Goal: Information Seeking & Learning: Learn about a topic

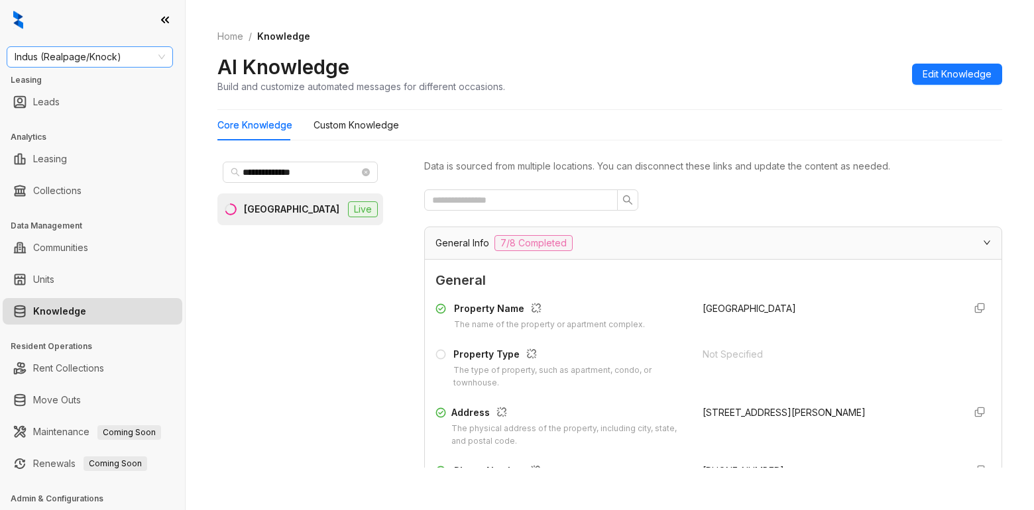
scroll to position [199, 0]
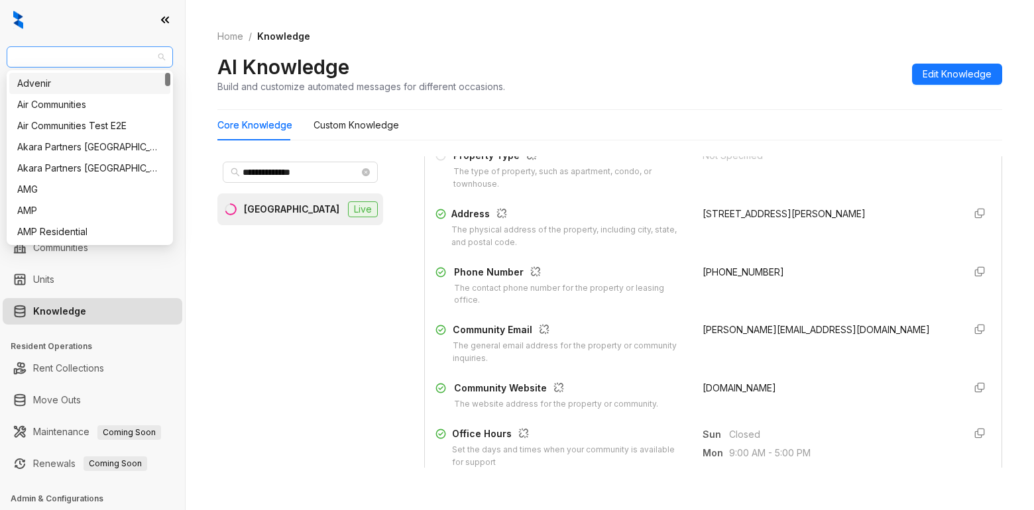
drag, startPoint x: 160, startPoint y: 58, endPoint x: 21, endPoint y: 55, distance: 138.5
click at [21, 55] on span "Indus (Realpage/Knock)" at bounding box center [90, 57] width 150 height 20
click at [20, 190] on div "AMG" at bounding box center [89, 189] width 145 height 15
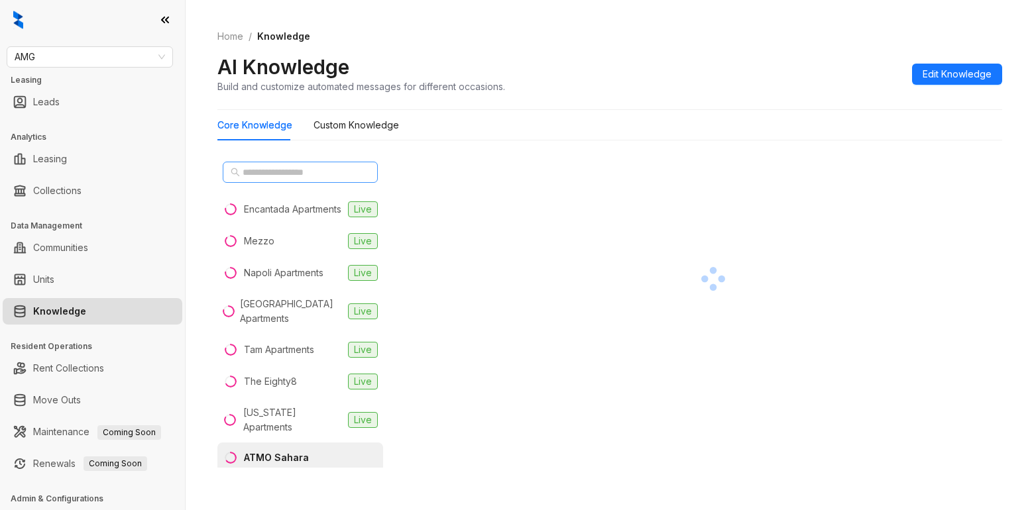
click at [255, 180] on span at bounding box center [300, 172] width 155 height 21
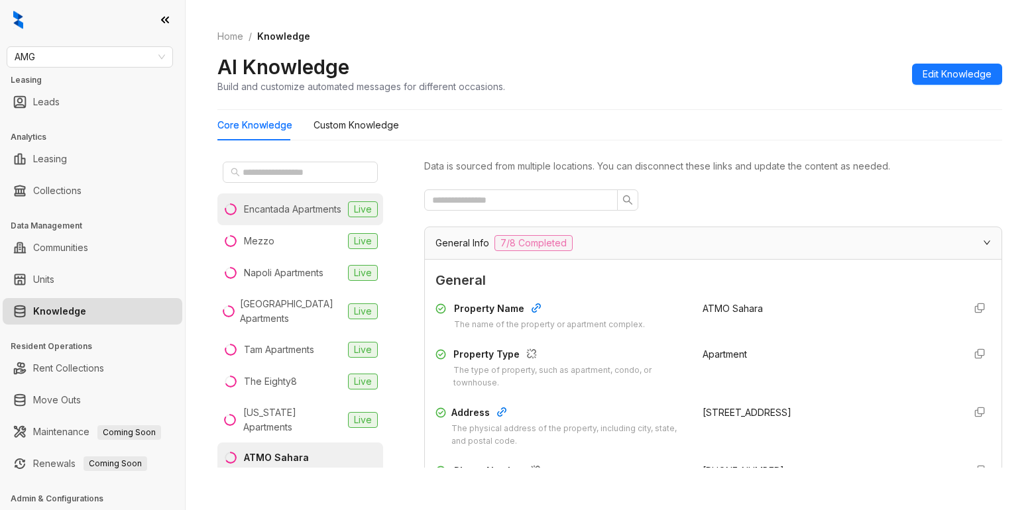
click at [268, 208] on div "Encantada Apartments" at bounding box center [292, 209] width 97 height 15
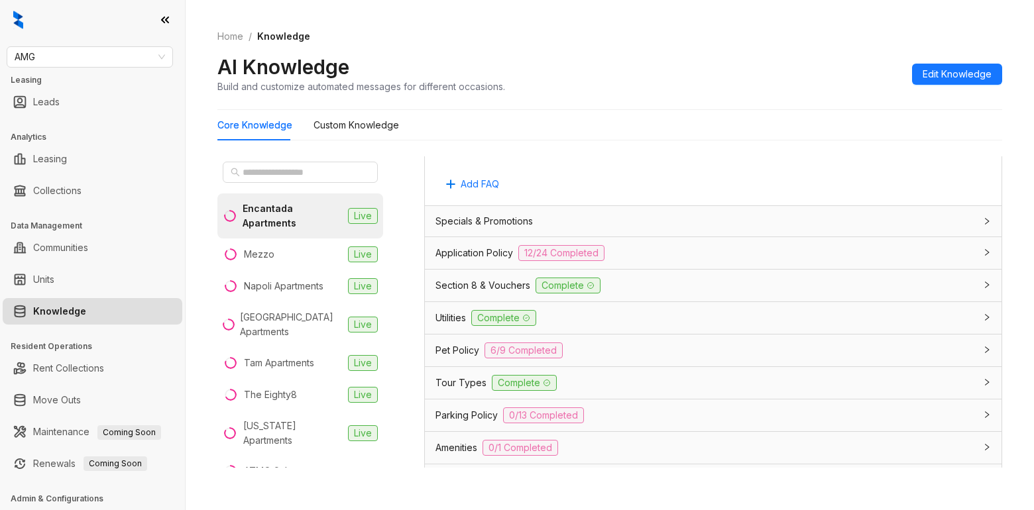
scroll to position [928, 0]
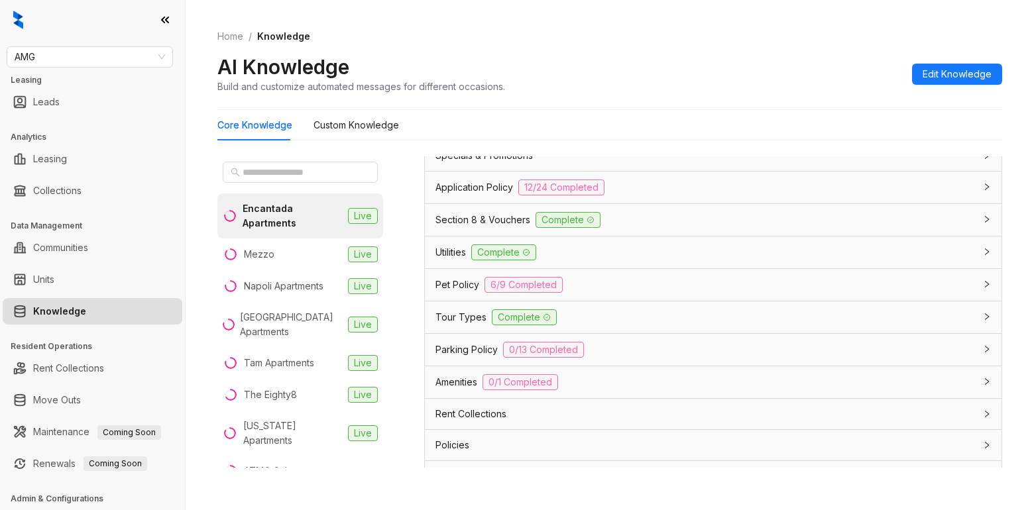
click at [471, 289] on span "Pet Policy" at bounding box center [457, 285] width 44 height 15
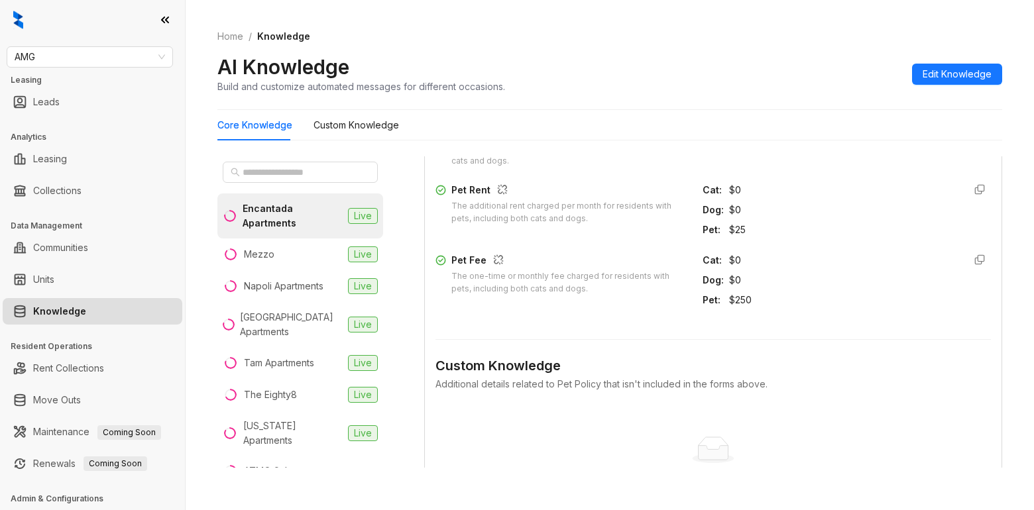
scroll to position [1458, 0]
click at [856, 223] on div "$25" at bounding box center [841, 226] width 225 height 15
click at [846, 224] on div "$25" at bounding box center [841, 226] width 225 height 15
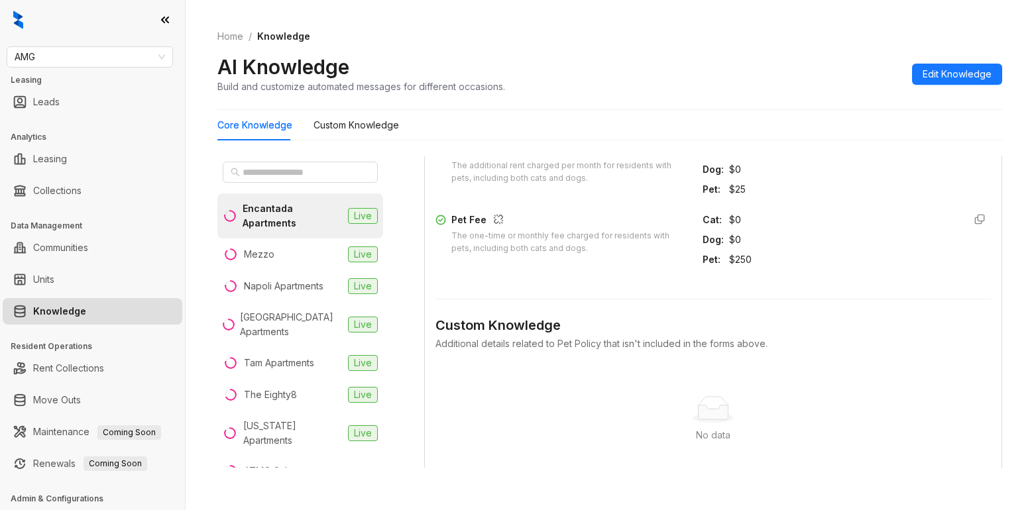
scroll to position [1657, 0]
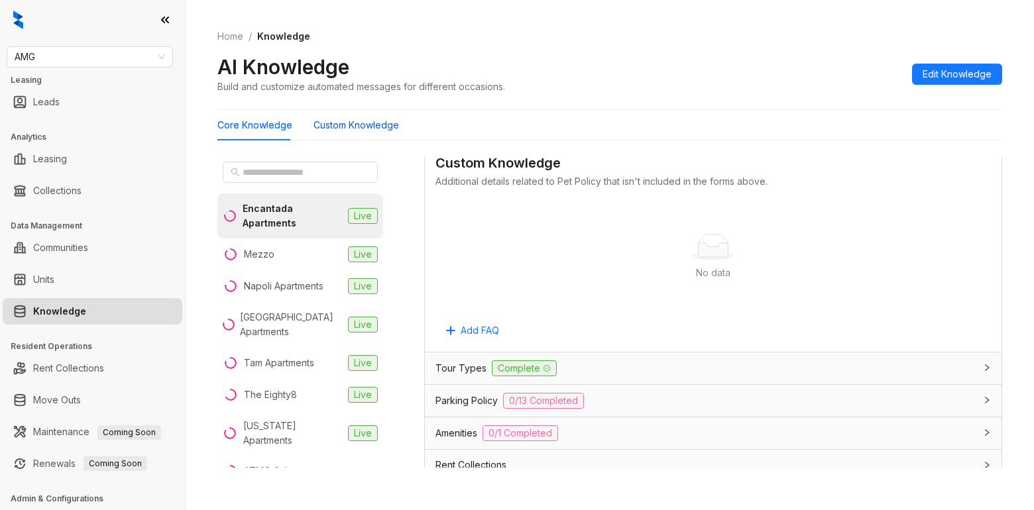
click at [366, 127] on Knowledge "Custom Knowledge" at bounding box center [355, 125] width 85 height 15
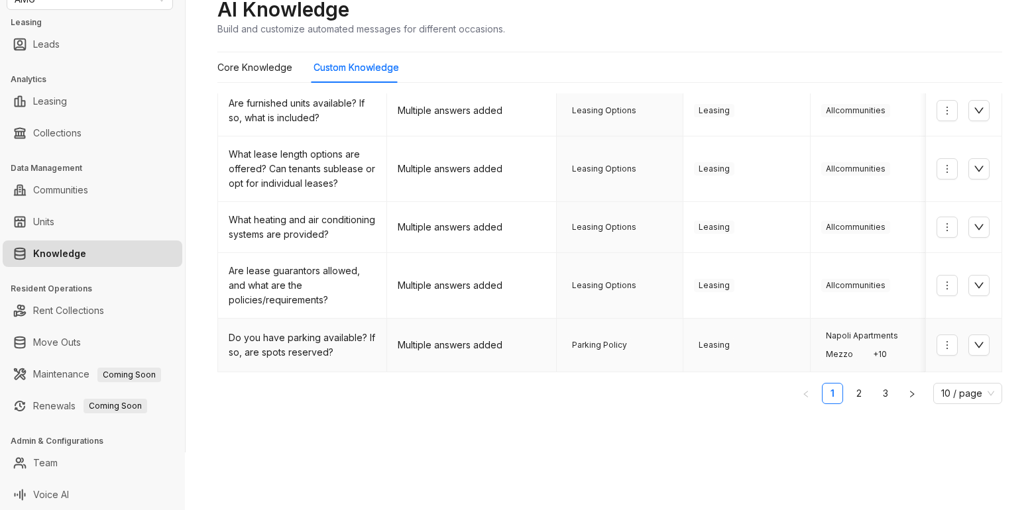
scroll to position [58, 0]
click at [849, 392] on link "2" at bounding box center [859, 393] width 20 height 20
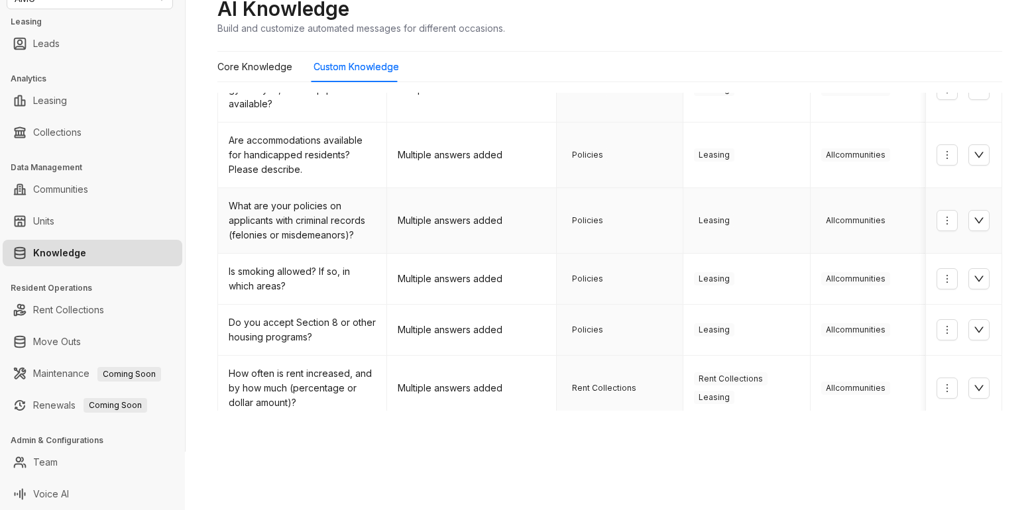
scroll to position [15, 0]
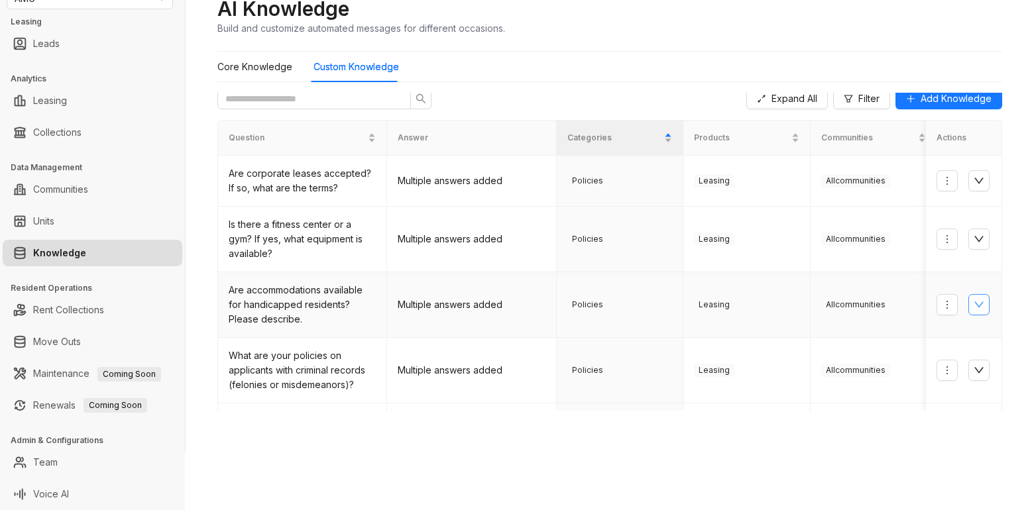
click at [974, 303] on icon "down" at bounding box center [979, 305] width 11 height 11
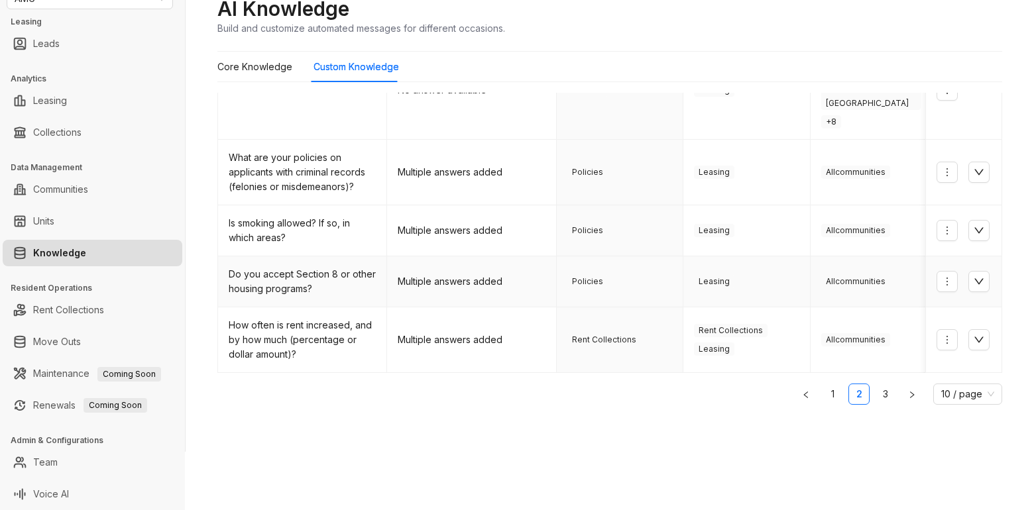
scroll to position [400, 0]
click at [849, 385] on link "2" at bounding box center [859, 393] width 20 height 20
click at [875, 388] on link "3" at bounding box center [885, 393] width 20 height 20
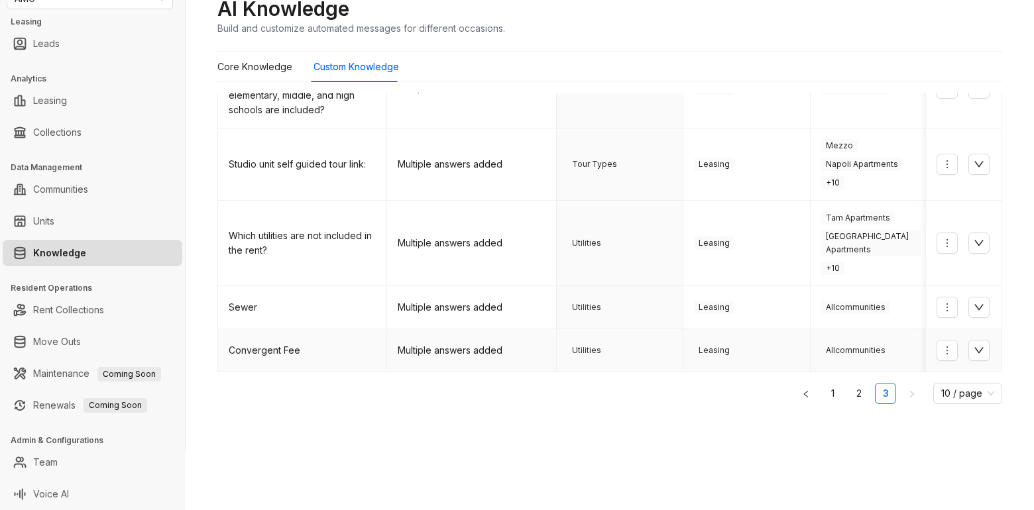
scroll to position [308, 0]
click at [638, 486] on div "AMG Leasing Leads Analytics Leasing Collections Data Management Communities Uni…" at bounding box center [517, 255] width 1034 height 510
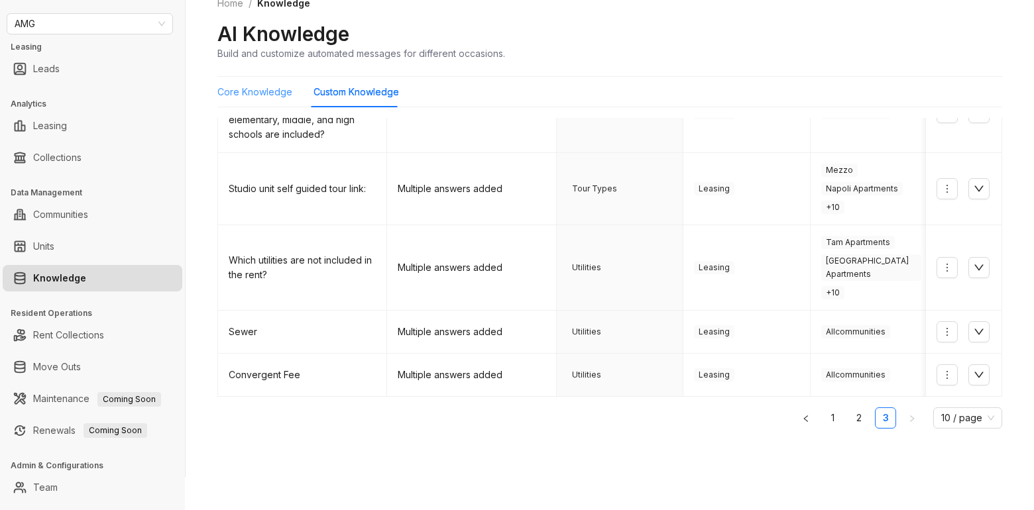
scroll to position [0, 0]
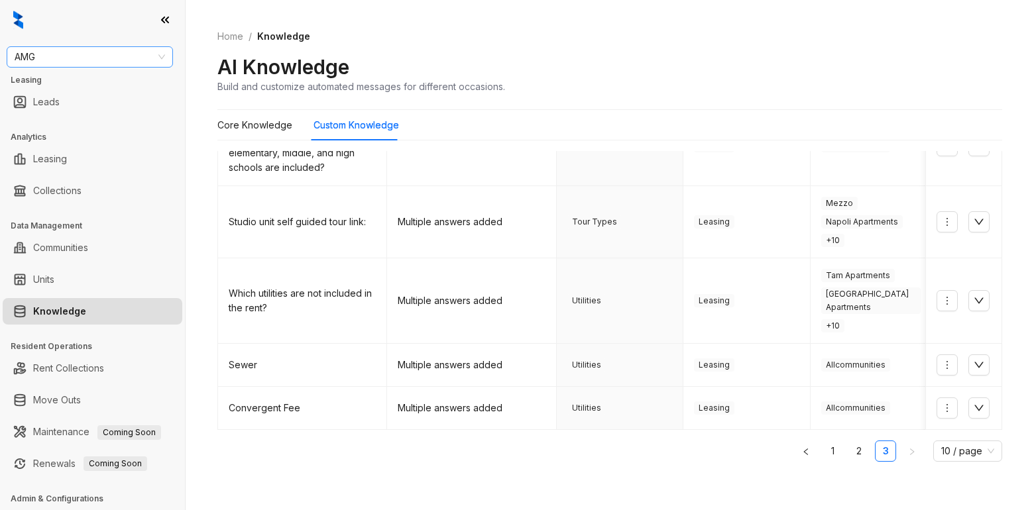
click at [54, 57] on span "AMG" at bounding box center [90, 57] width 150 height 20
type input "******"
click at [48, 91] on div "SfRent" at bounding box center [89, 83] width 161 height 21
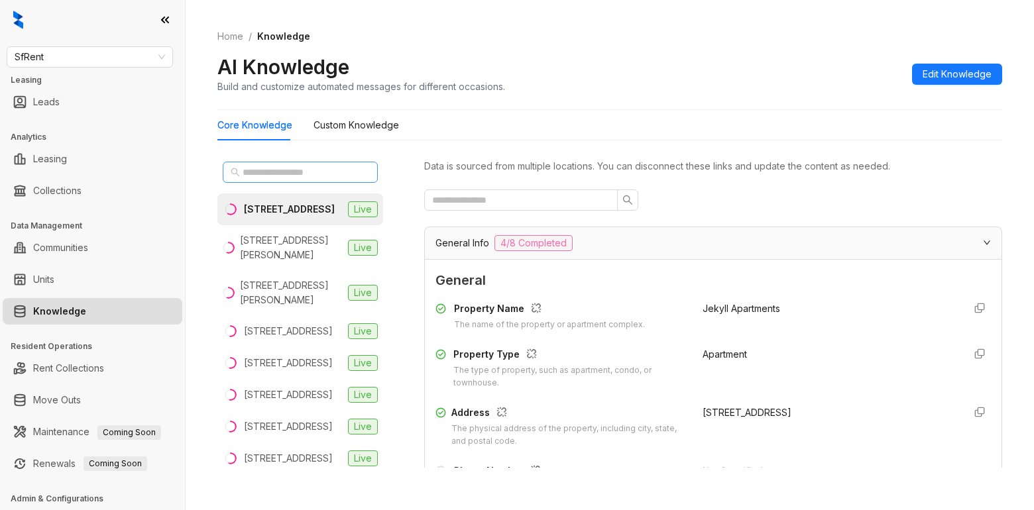
click at [271, 164] on span at bounding box center [300, 172] width 155 height 21
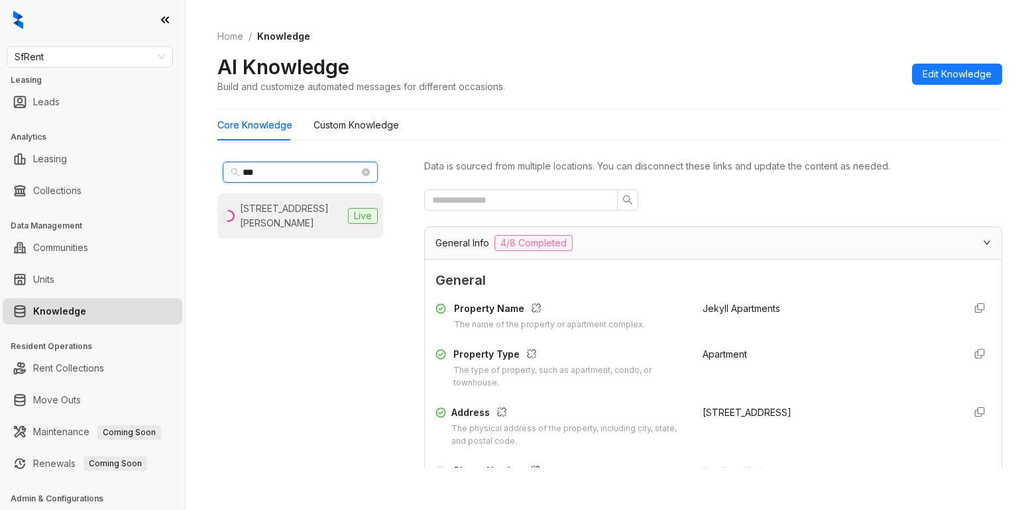
type input "***"
click at [270, 209] on div "424 Jones St, San Francisco, CA" at bounding box center [291, 215] width 103 height 29
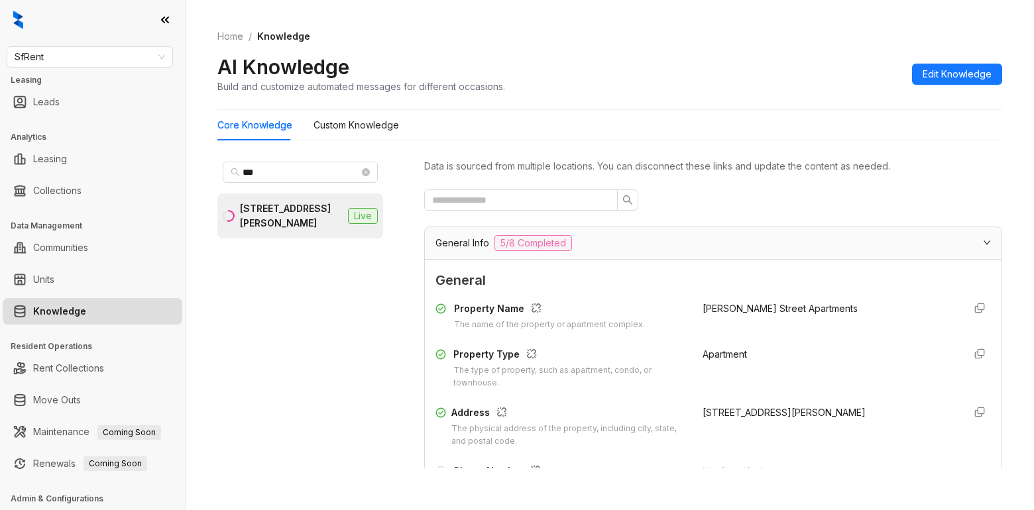
click at [867, 207] on div at bounding box center [713, 200] width 578 height 21
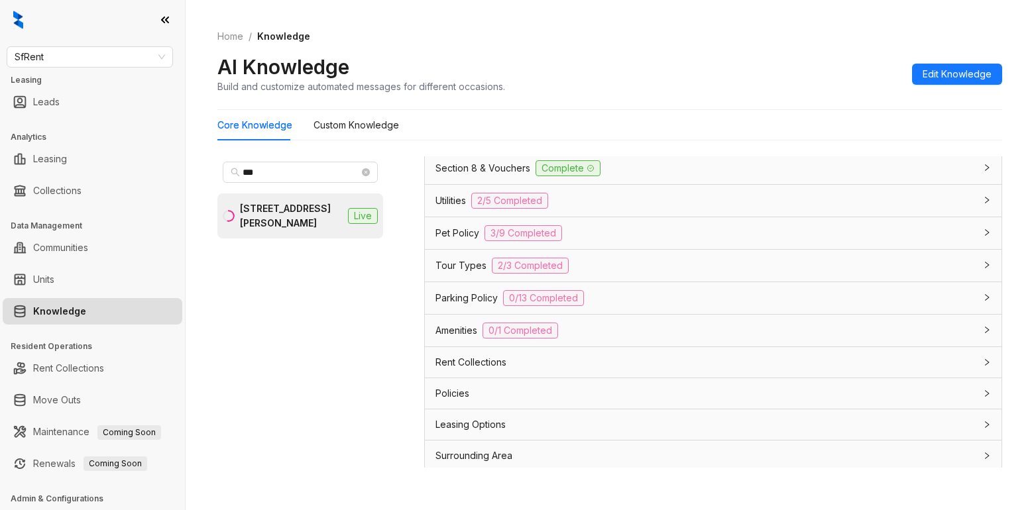
scroll to position [998, 0]
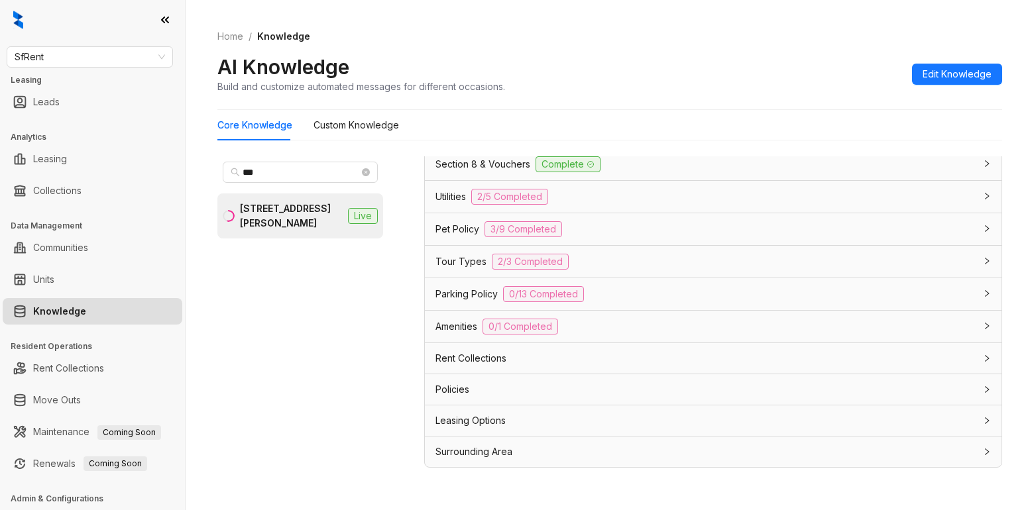
click at [449, 423] on span "Leasing Options" at bounding box center [470, 421] width 70 height 15
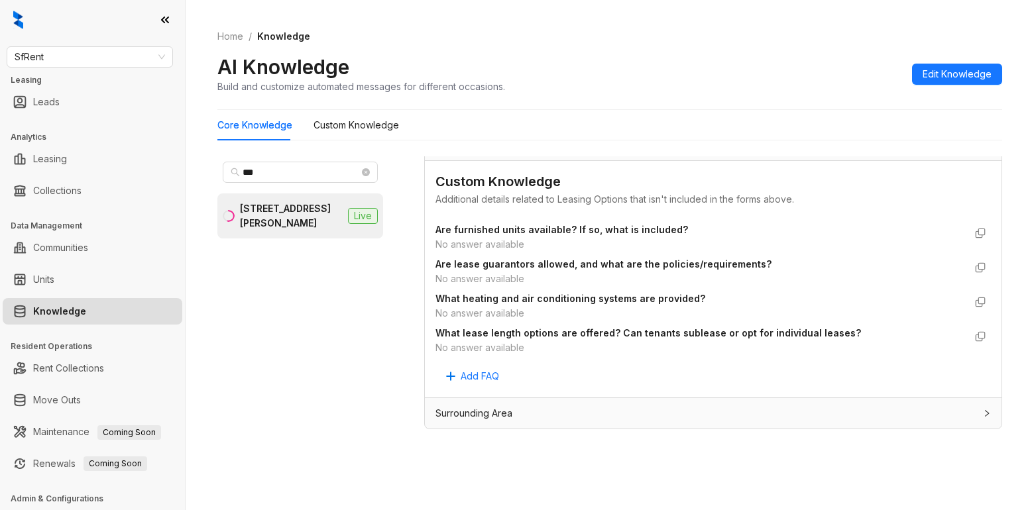
scroll to position [42, 0]
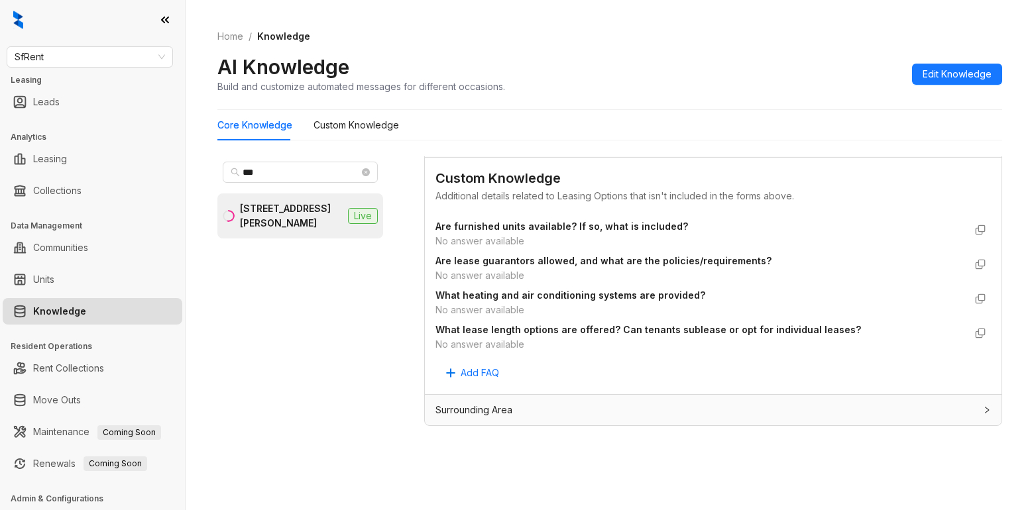
drag, startPoint x: 852, startPoint y: 146, endPoint x: 863, endPoint y: 144, distance: 11.4
click at [852, 146] on div "Core Knowledge Custom Knowledge *** 424 Jones St, San Francisco, CA Live Data i…" at bounding box center [609, 294] width 785 height 369
click at [844, 197] on div "Additional details related to Leasing Options that isn't included in the forms …" at bounding box center [712, 196] width 555 height 15
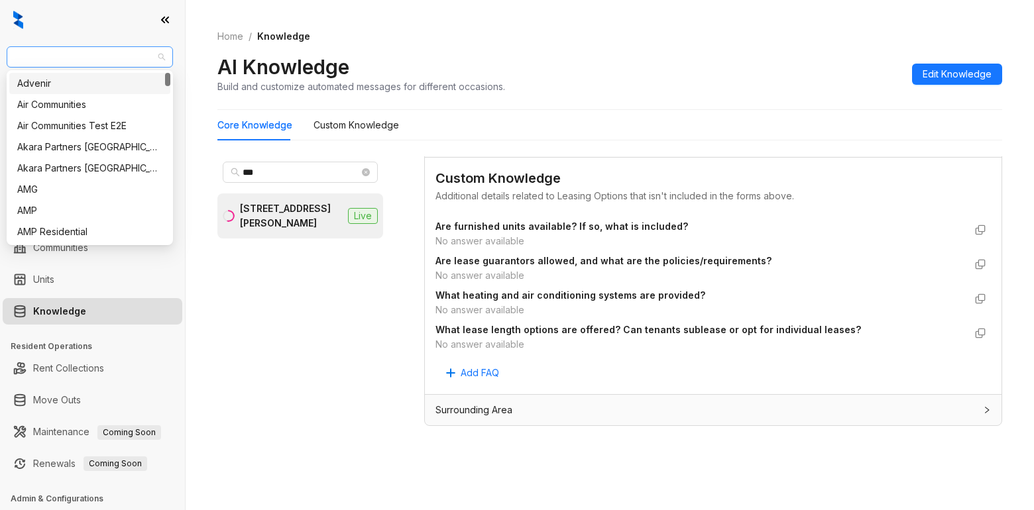
click at [84, 58] on span "SfRent" at bounding box center [90, 57] width 150 height 20
type input "***"
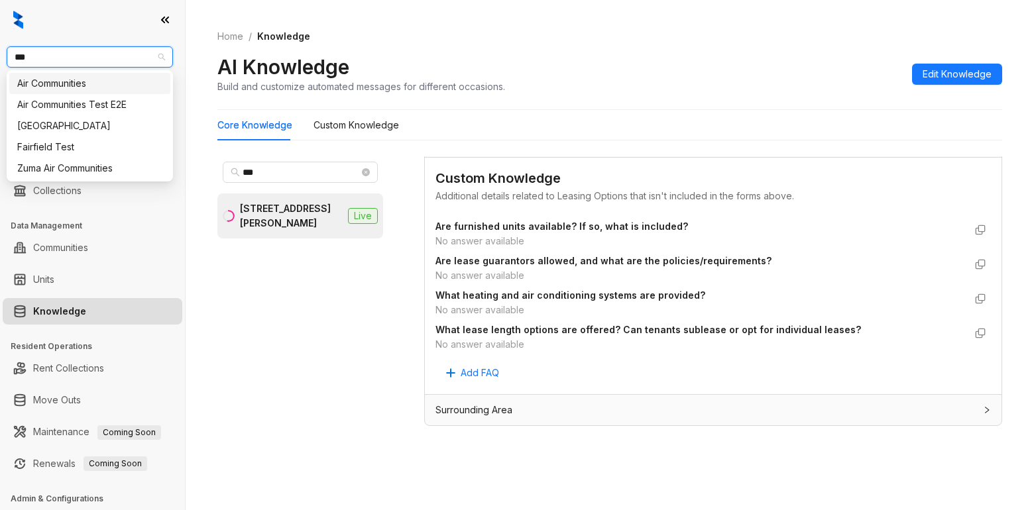
click at [70, 85] on div "Air Communities" at bounding box center [89, 83] width 145 height 15
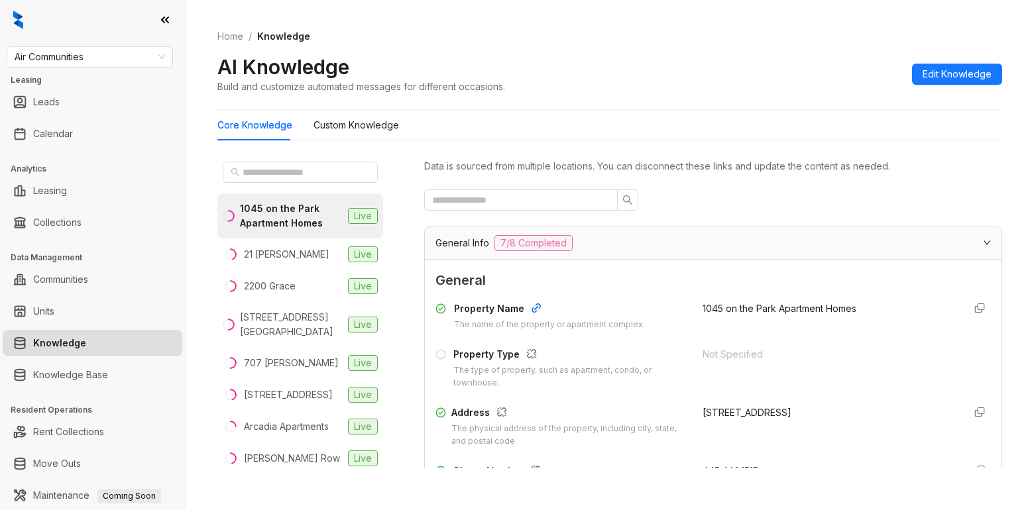
drag, startPoint x: 665, startPoint y: 463, endPoint x: 663, endPoint y: 440, distance: 22.7
click at [665, 461] on div "Property Name The name of the property or apartment complex. 1045 on the Park A…" at bounding box center [712, 455] width 555 height 318
click at [113, 53] on span "Air Communities" at bounding box center [90, 57] width 150 height 20
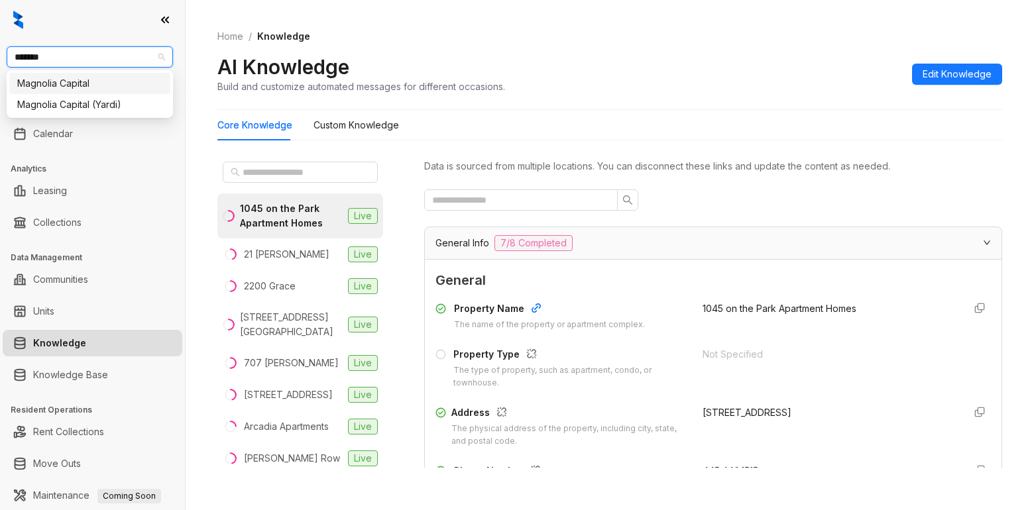
type input "********"
click at [120, 83] on div "Magnolia Capital" at bounding box center [89, 83] width 145 height 15
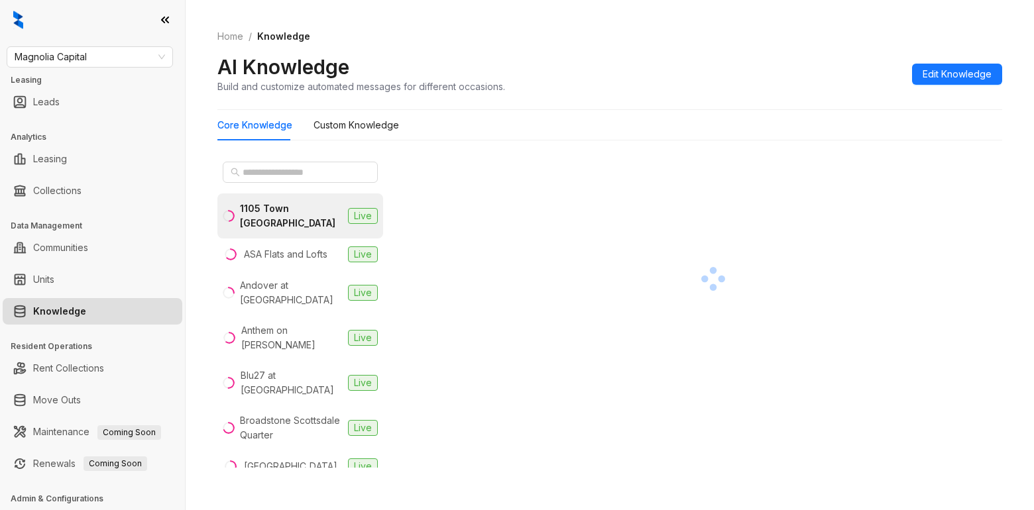
click at [260, 188] on div at bounding box center [300, 172] width 166 height 32
click at [255, 178] on input "text" at bounding box center [301, 172] width 117 height 15
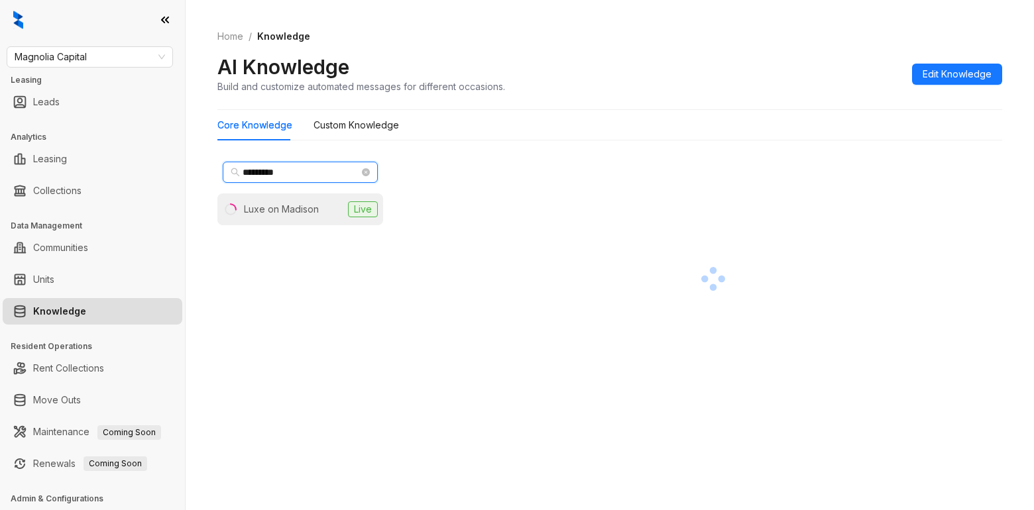
type input "*********"
click at [268, 212] on div "Luxe on Madison" at bounding box center [281, 209] width 75 height 15
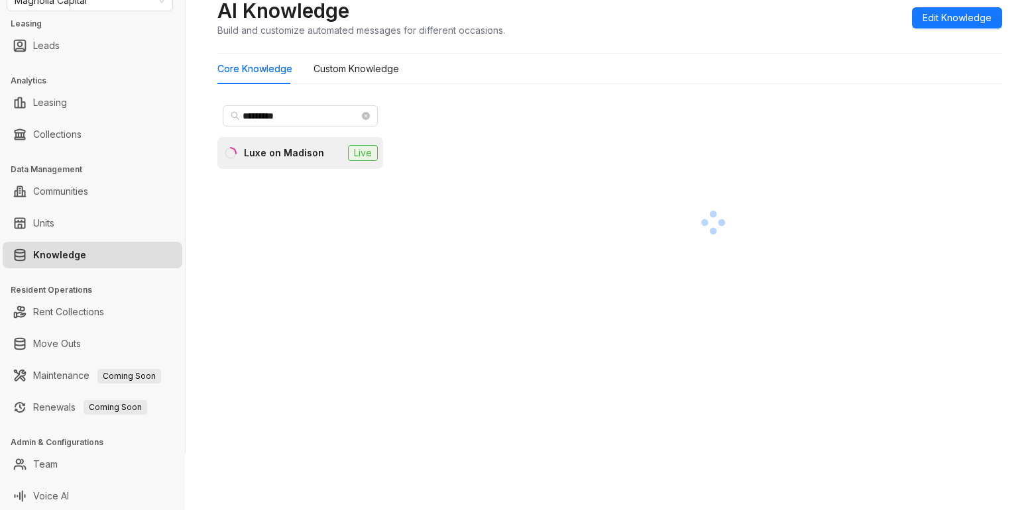
scroll to position [58, 0]
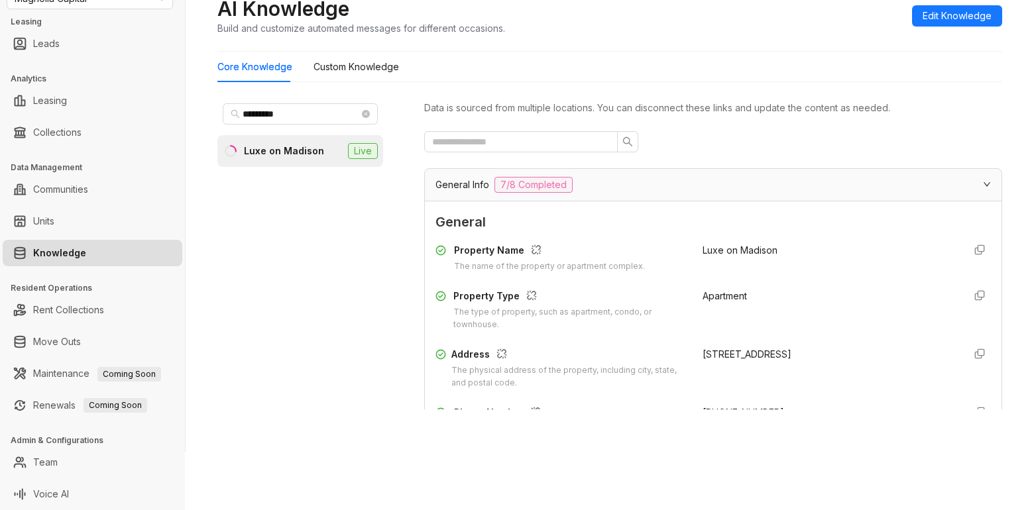
click at [682, 451] on div "Home / Knowledge AI Knowledge Build and customize automated messages for differ…" at bounding box center [610, 197] width 848 height 510
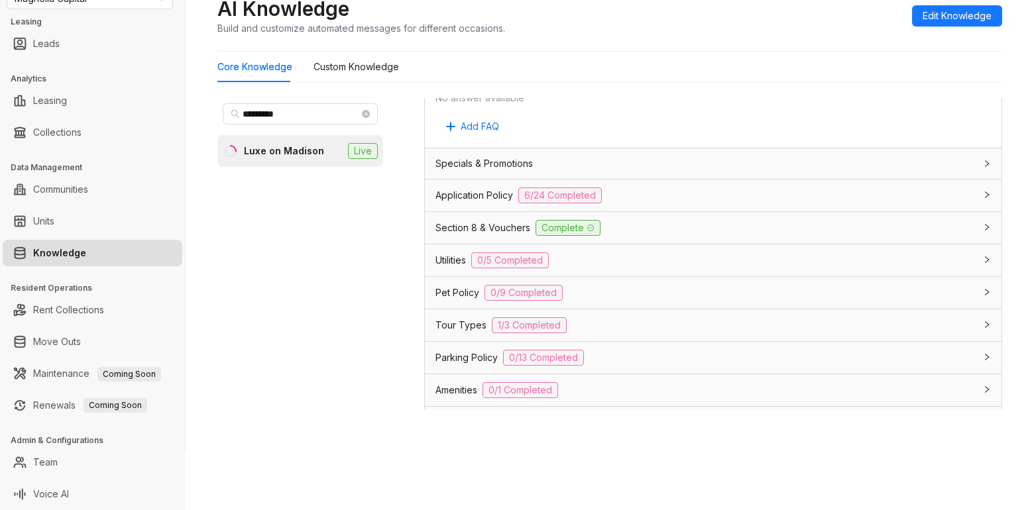
scroll to position [994, 0]
click at [458, 355] on span "Parking Policy" at bounding box center [466, 356] width 62 height 15
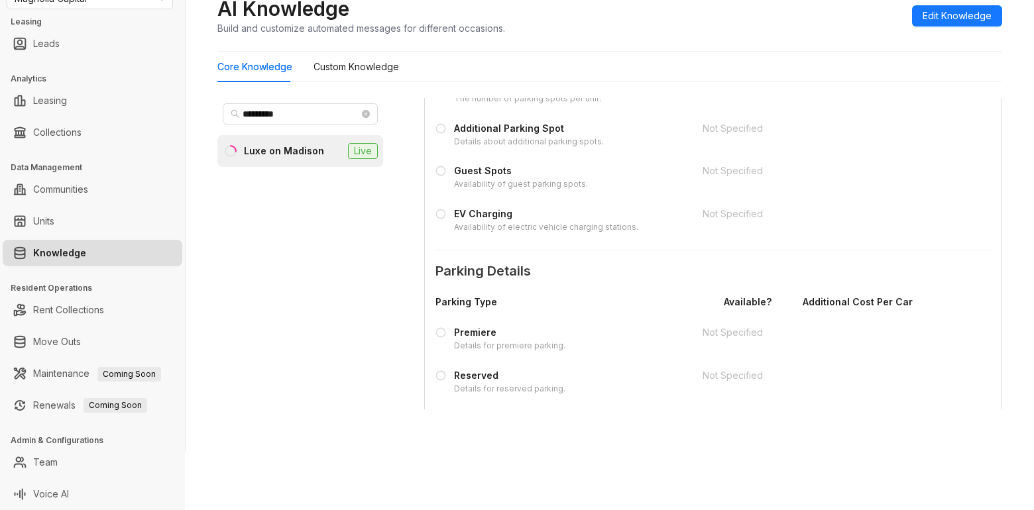
scroll to position [1458, 0]
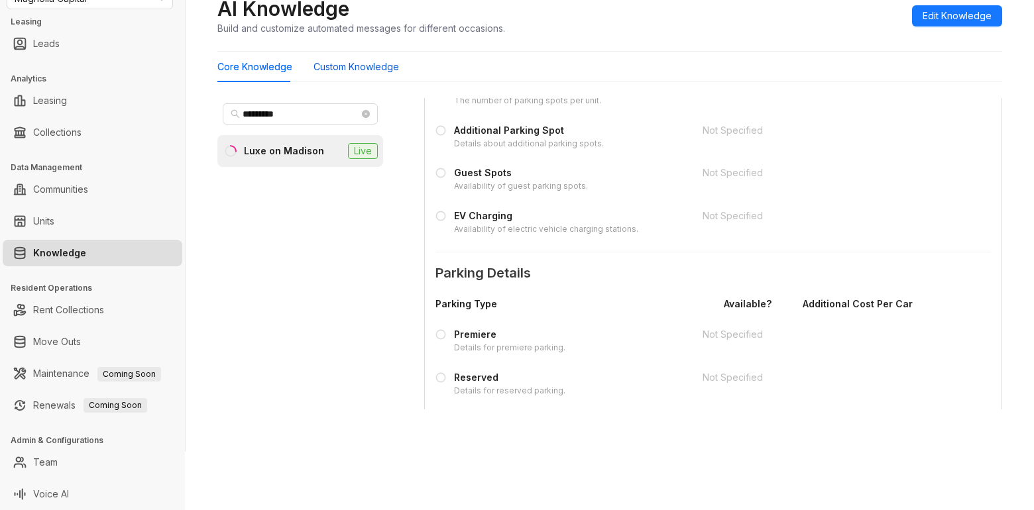
click at [363, 71] on Knowledge "Custom Knowledge" at bounding box center [355, 67] width 85 height 15
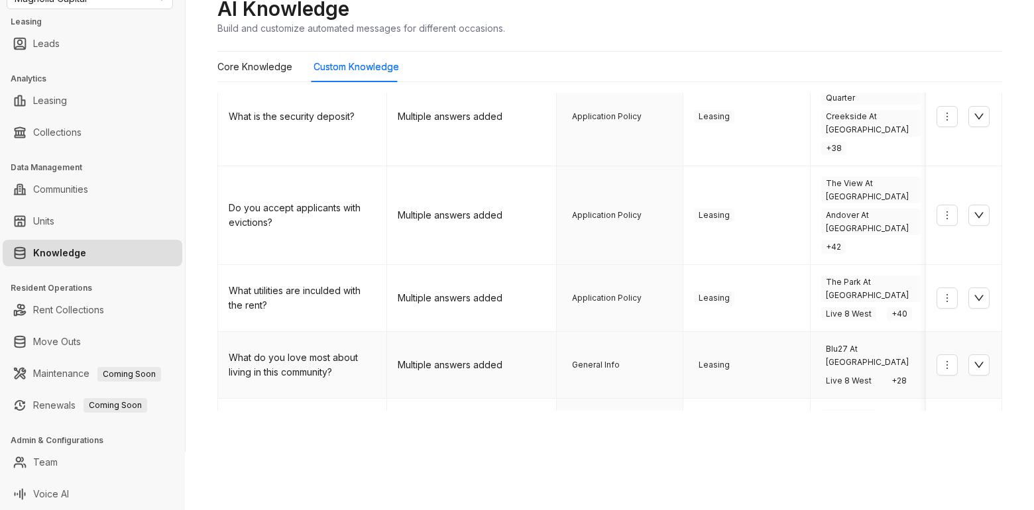
scroll to position [495, 0]
click at [743, 481] on link "2" at bounding box center [753, 491] width 20 height 20
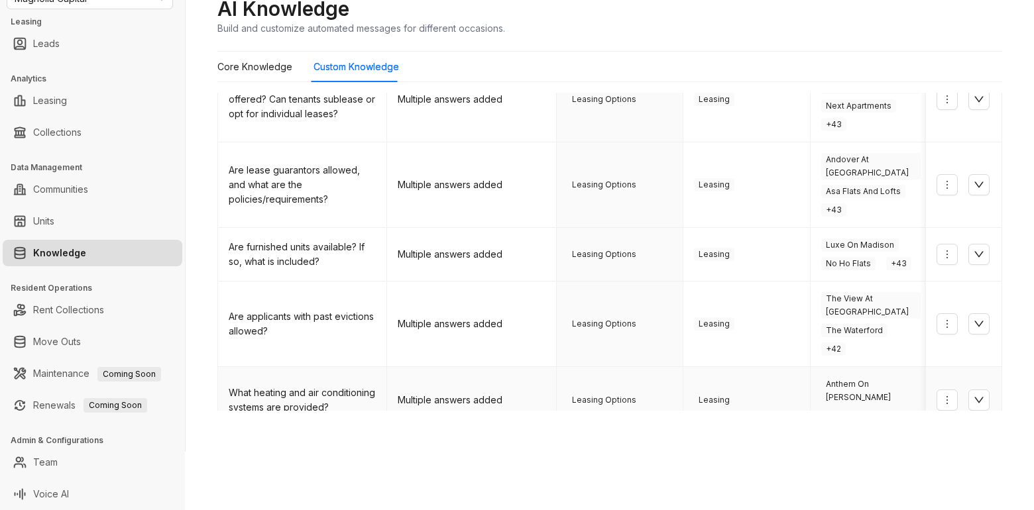
scroll to position [527, 0]
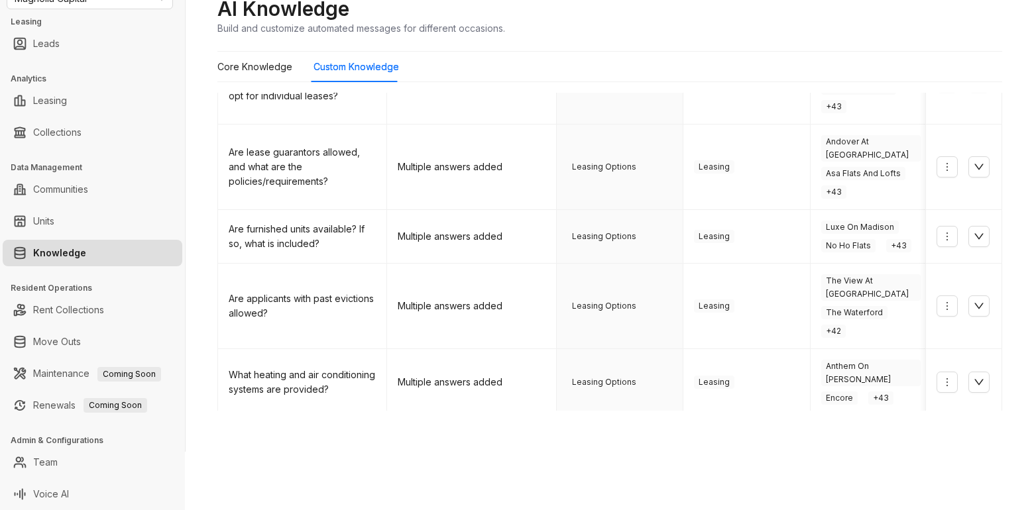
click at [769, 494] on link "3" at bounding box center [779, 504] width 20 height 20
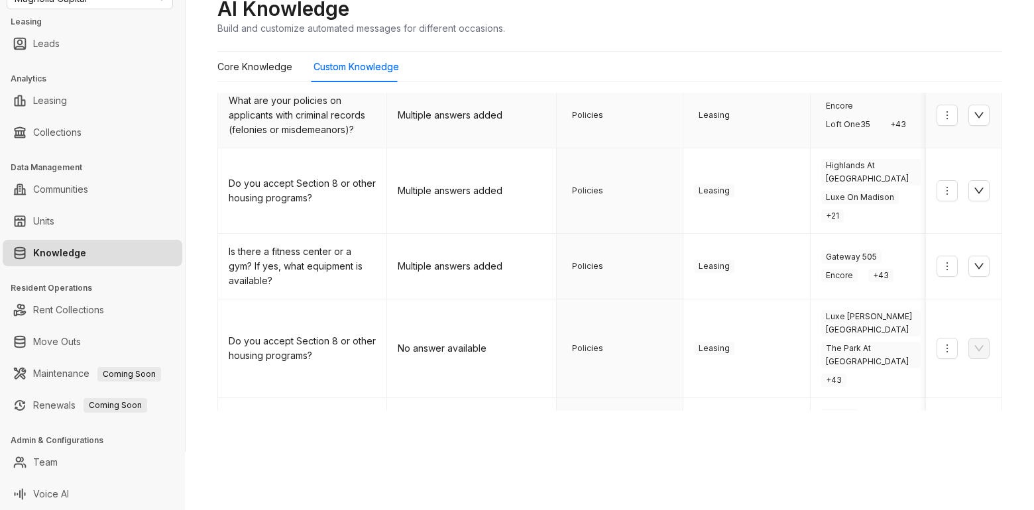
scroll to position [455, 0]
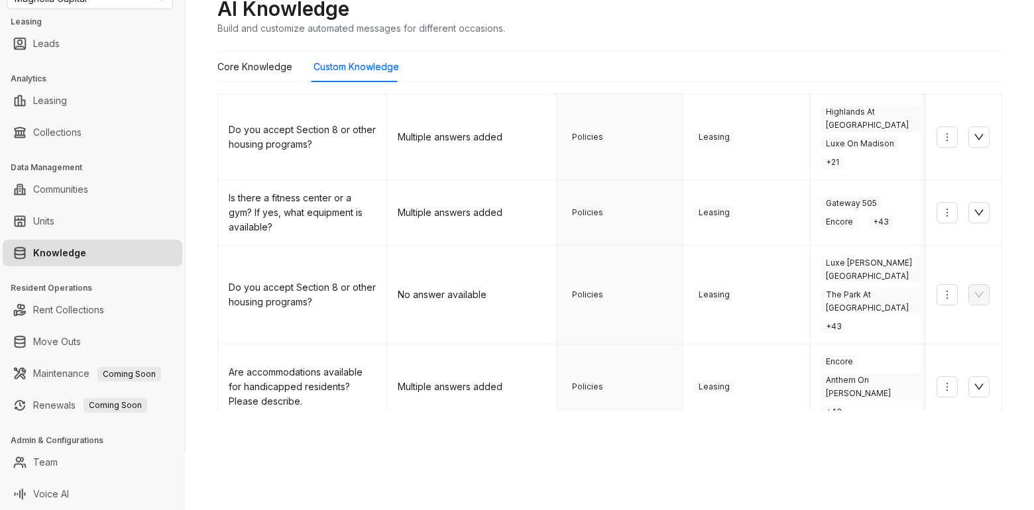
click at [846, 31] on div "AI Knowledge Build and customize automated messages for different occasions." at bounding box center [609, 15] width 785 height 39
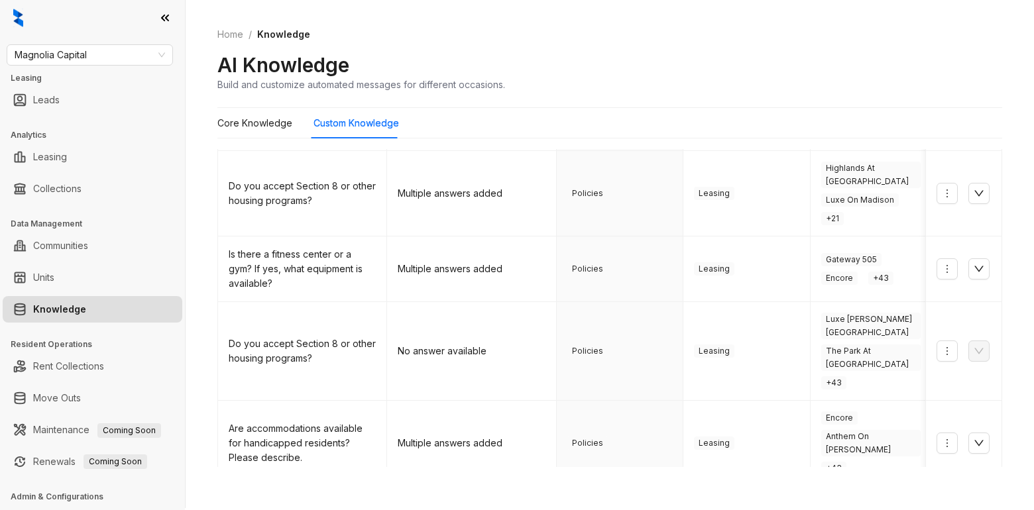
scroll to position [0, 0]
click at [122, 62] on span "Magnolia Capital" at bounding box center [90, 57] width 150 height 20
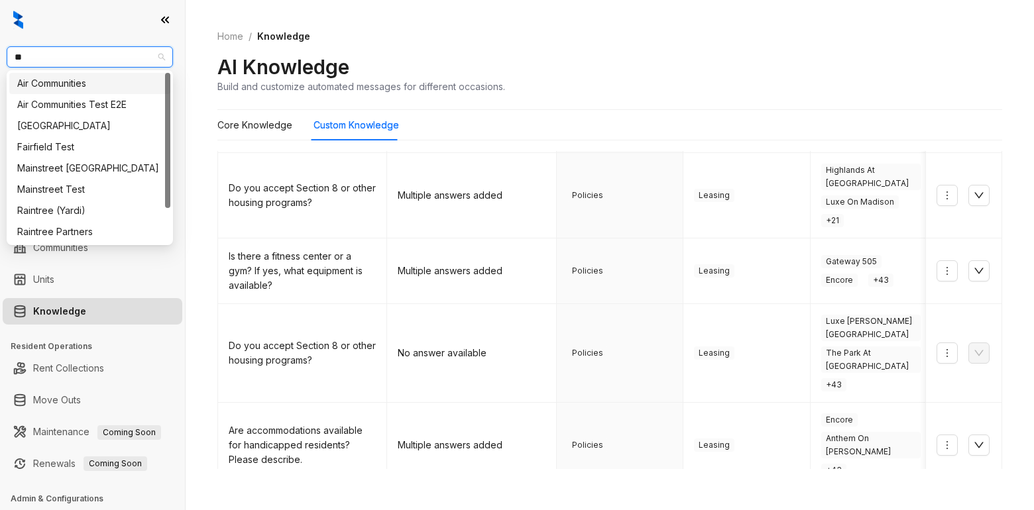
type input "***"
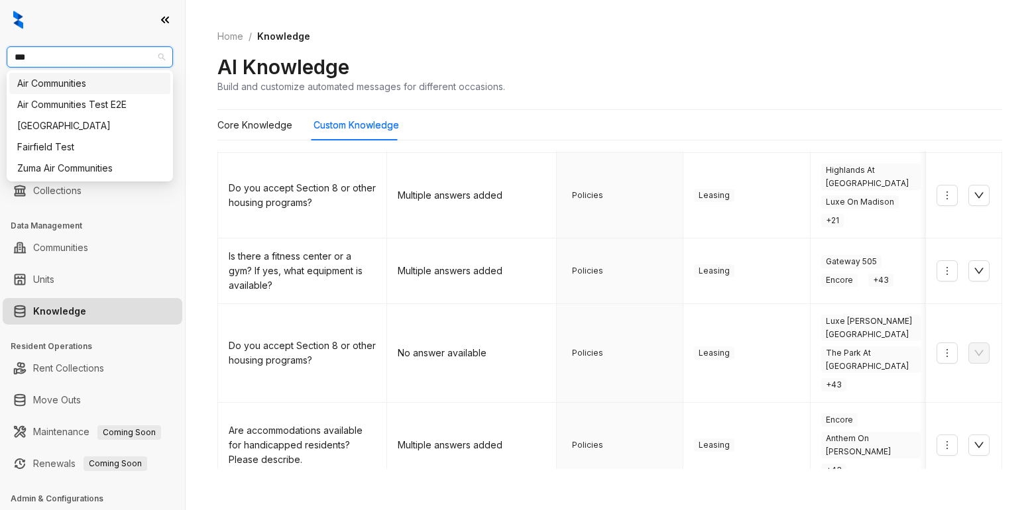
click at [63, 90] on div "Air Communities" at bounding box center [89, 83] width 145 height 15
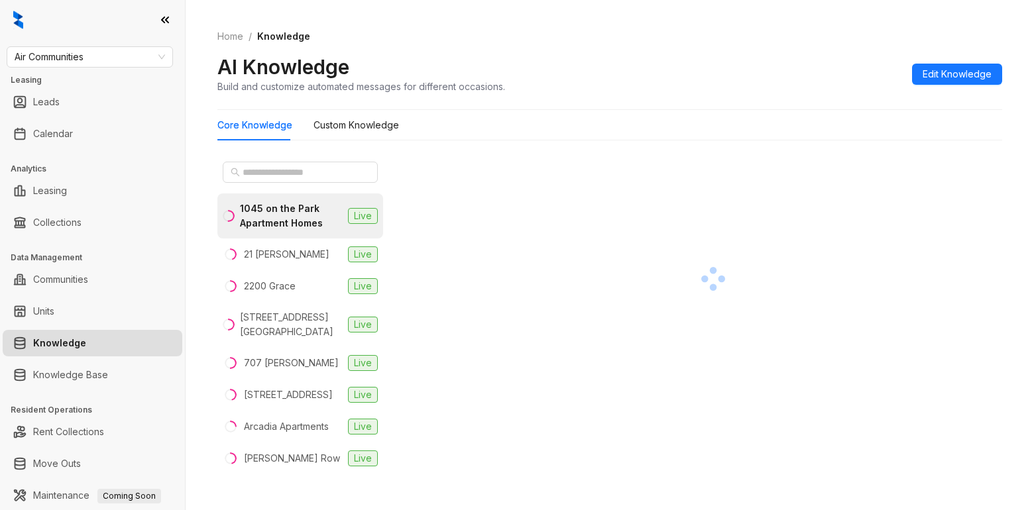
drag, startPoint x: 707, startPoint y: 67, endPoint x: 677, endPoint y: 69, distance: 29.9
click at [707, 66] on div "AI Knowledge Build and customize automated messages for different occasions. Ed…" at bounding box center [609, 73] width 785 height 39
click at [274, 169] on input "text" at bounding box center [301, 172] width 117 height 15
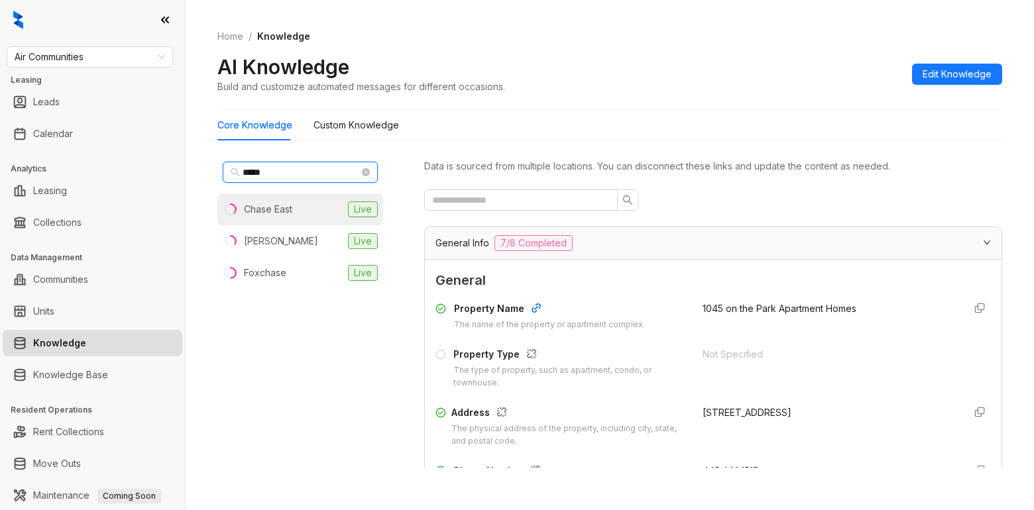
type input "*****"
click at [263, 208] on div "Chase East" at bounding box center [268, 209] width 48 height 15
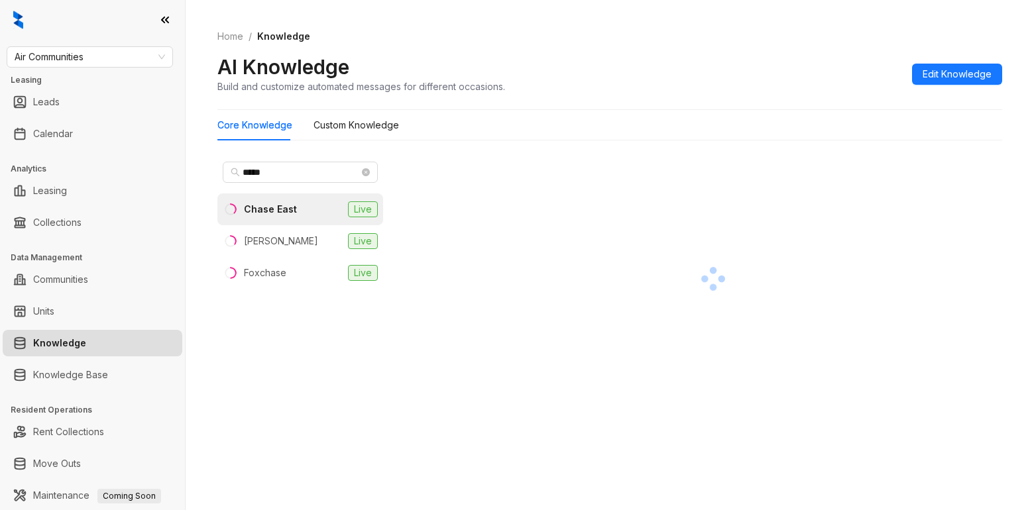
drag, startPoint x: 278, startPoint y: 213, endPoint x: 374, endPoint y: 190, distance: 98.7
click at [278, 212] on div "Chase East" at bounding box center [270, 209] width 53 height 15
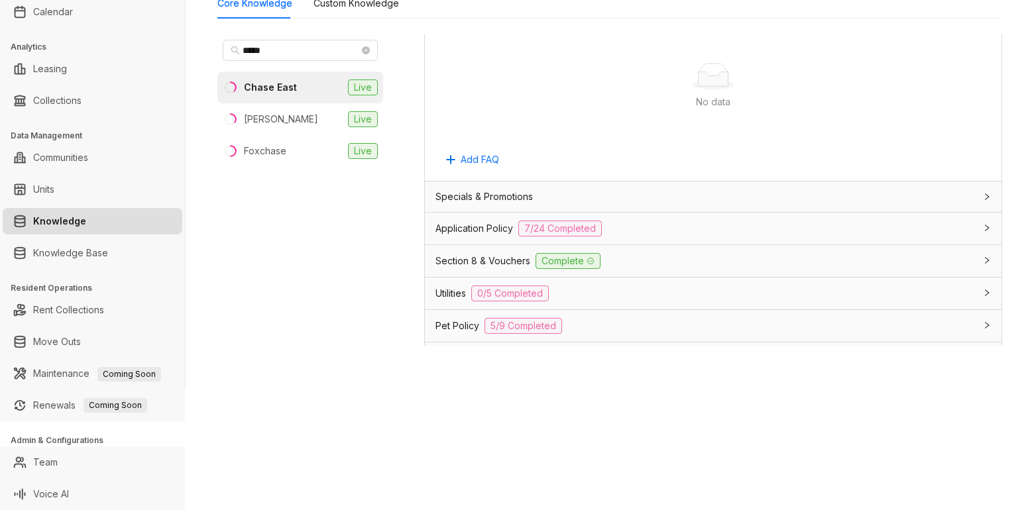
scroll to position [795, 0]
click at [467, 230] on span "Application Policy" at bounding box center [474, 227] width 78 height 15
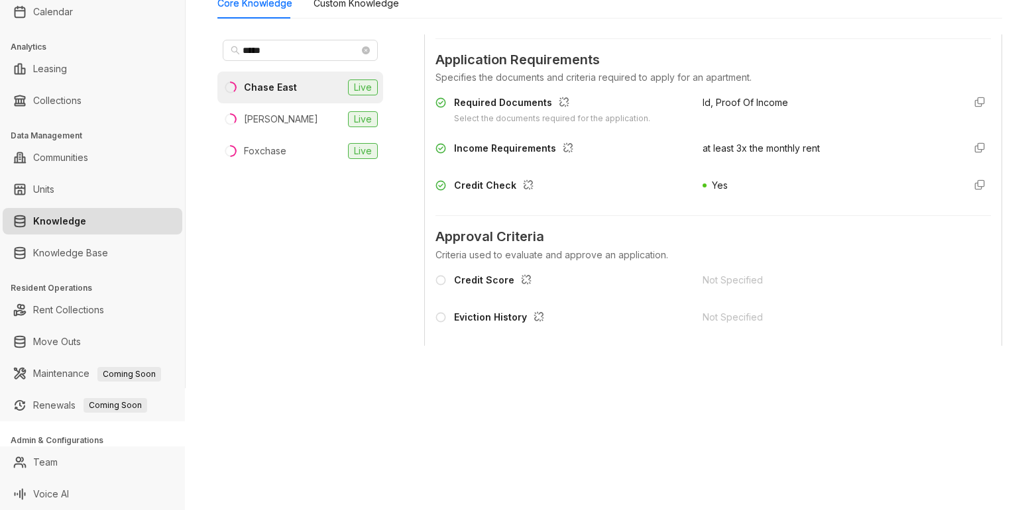
scroll to position [1193, 0]
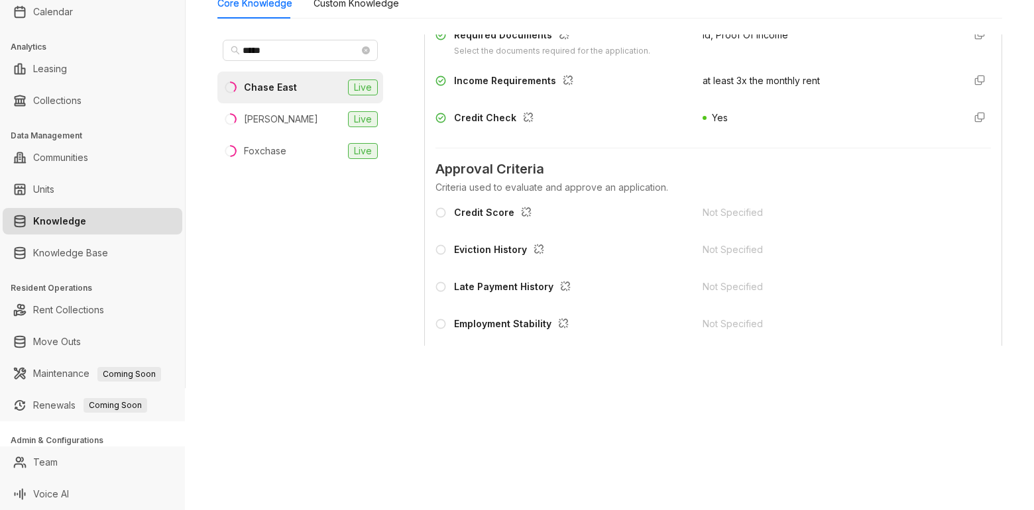
click at [491, 217] on div "Credit Score" at bounding box center [495, 213] width 83 height 17
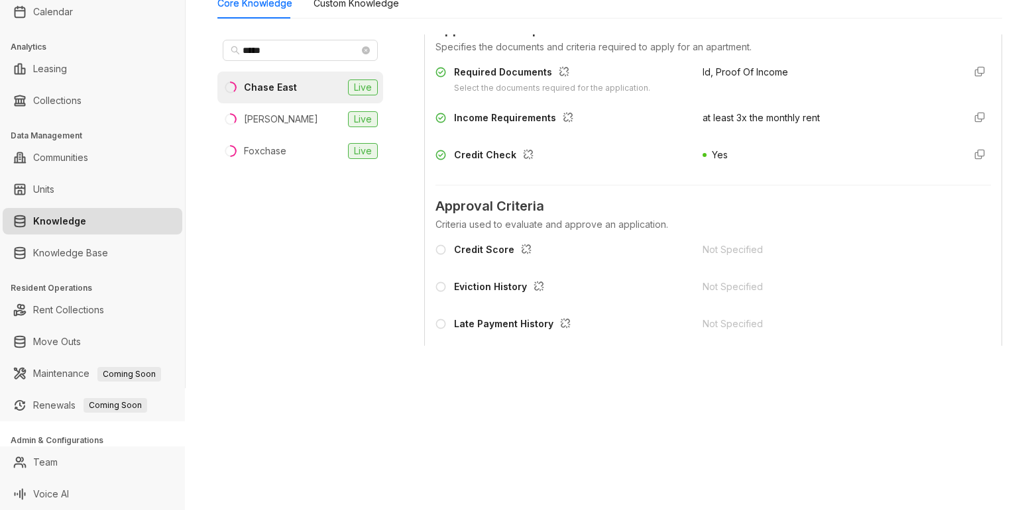
scroll to position [994, 0]
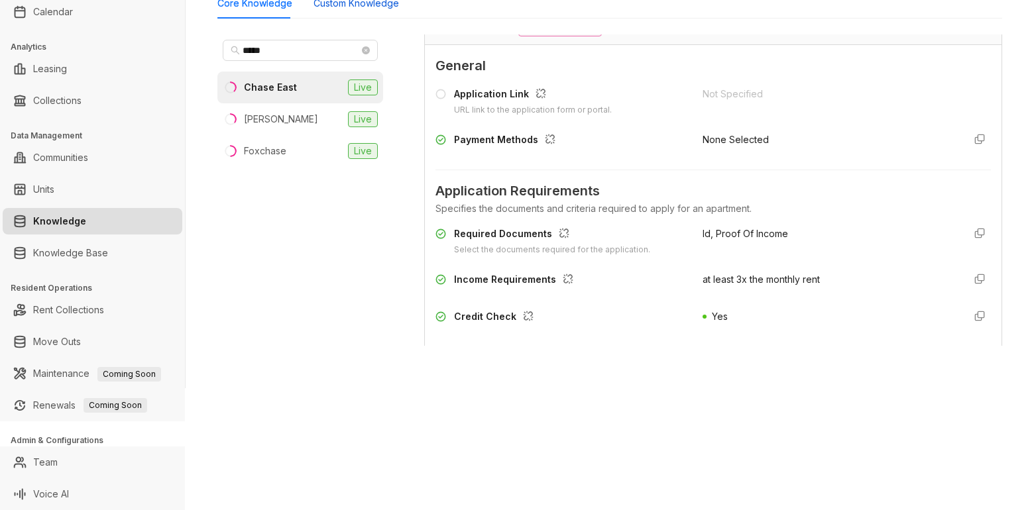
click at [358, 3] on Knowledge "Custom Knowledge" at bounding box center [355, 3] width 85 height 15
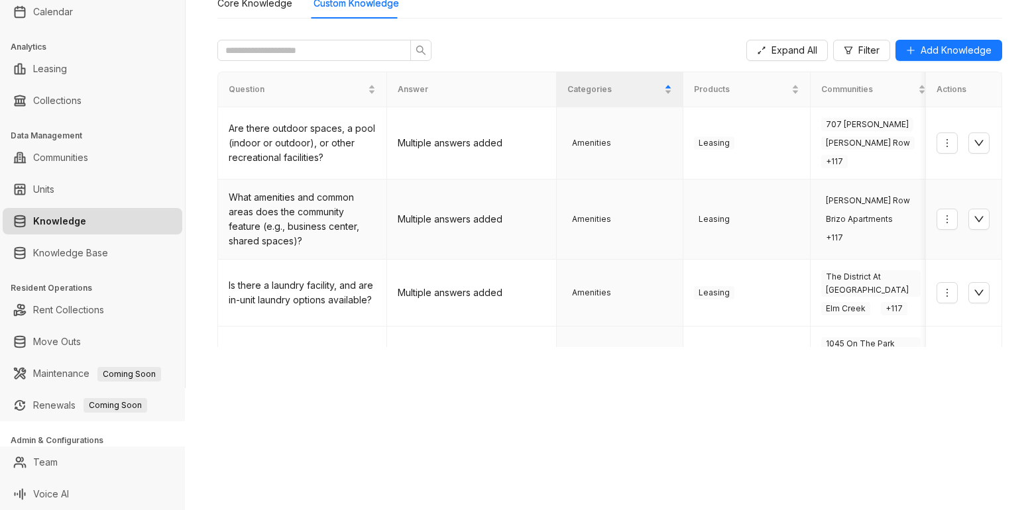
click at [929, 180] on td at bounding box center [964, 220] width 76 height 80
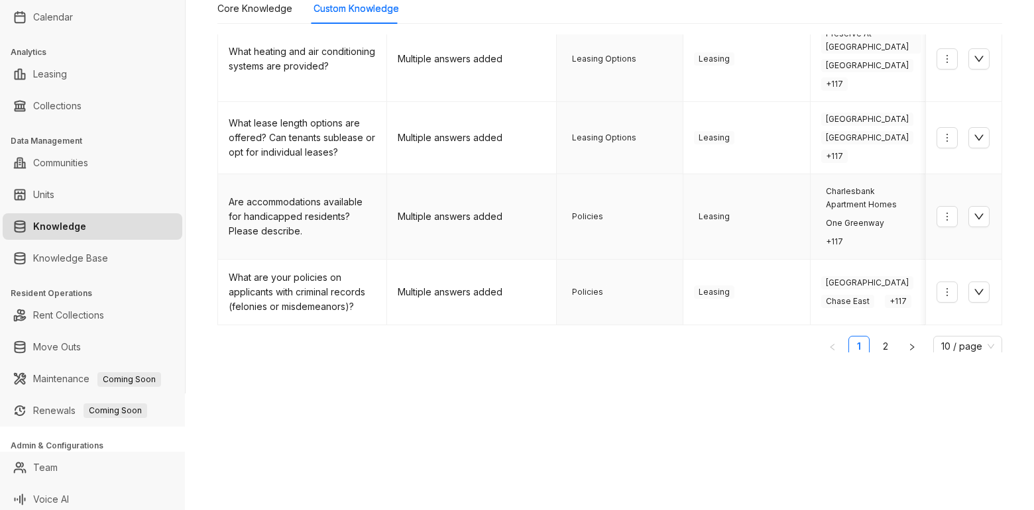
scroll to position [122, 0]
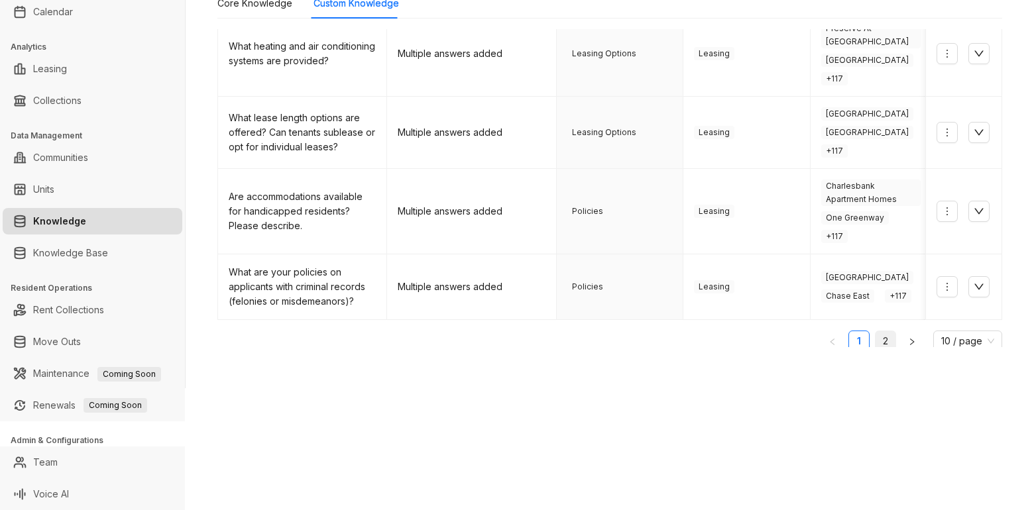
click at [875, 331] on link "2" at bounding box center [885, 341] width 20 height 20
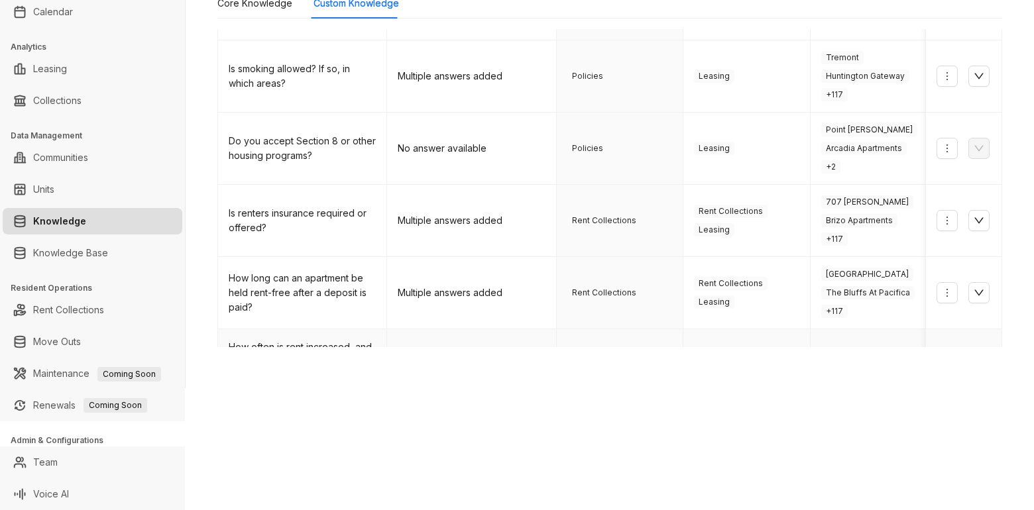
scroll to position [241, 0]
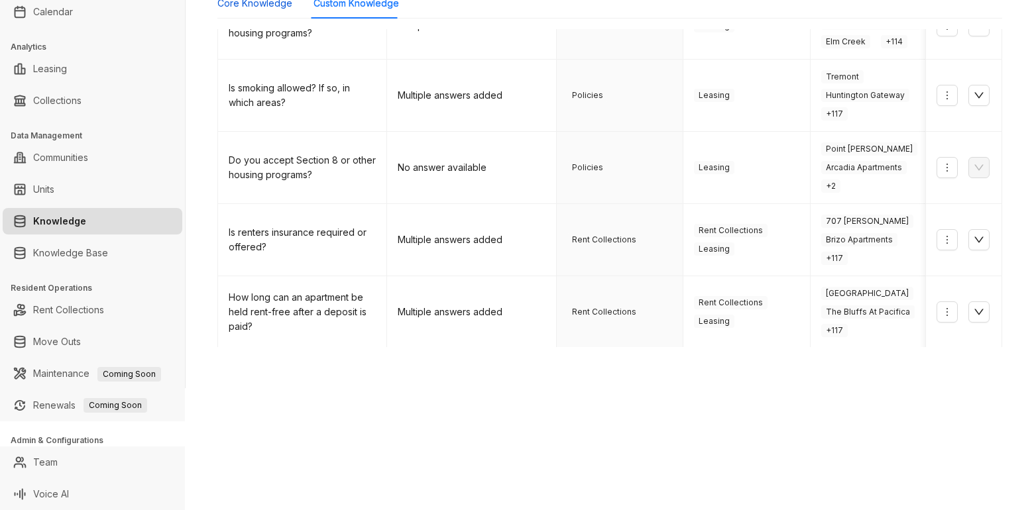
click at [266, 3] on Knowledge "Core Knowledge" at bounding box center [254, 3] width 75 height 15
